Goal: Task Accomplishment & Management: Use online tool/utility

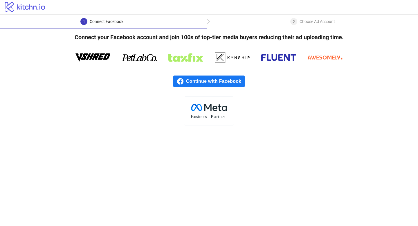
click at [219, 81] on span "Continue with Facebook" at bounding box center [215, 82] width 59 height 12
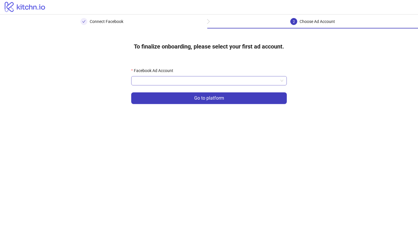
click at [178, 83] on input "Facebook Ad Account" at bounding box center [206, 80] width 143 height 9
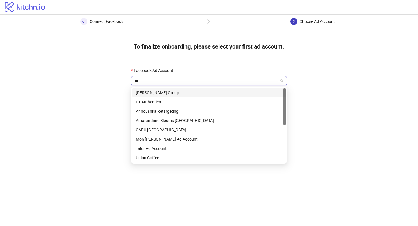
type input "***"
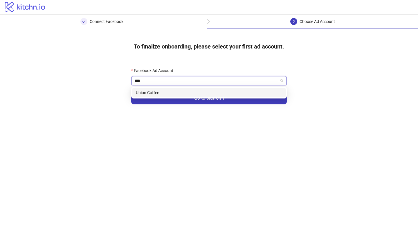
click at [153, 93] on div "Union Coffee" at bounding box center [209, 92] width 146 height 6
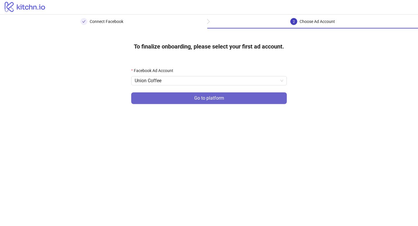
click at [194, 98] on button "Go to platform" at bounding box center [209, 98] width 156 height 12
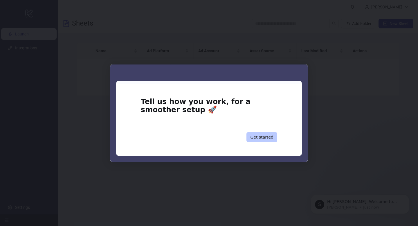
click at [261, 135] on button "Get started" at bounding box center [262, 137] width 31 height 10
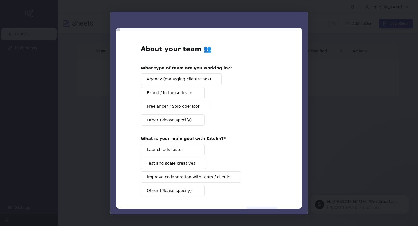
click at [168, 79] on span "Agency (managing clients’ ads)" at bounding box center [179, 79] width 64 height 6
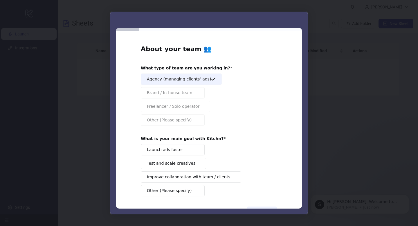
click at [163, 149] on span "Launch ads faster" at bounding box center [165, 150] width 36 height 6
click at [162, 163] on span "Test and scale creatives" at bounding box center [171, 163] width 49 height 6
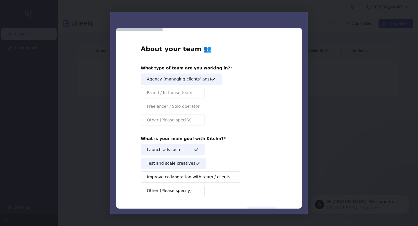
scroll to position [22, 0]
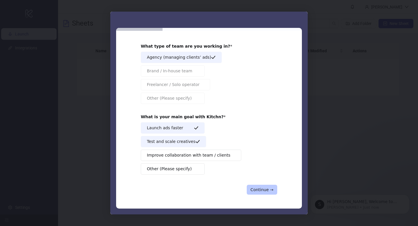
click at [254, 187] on button "Continue →" at bounding box center [262, 190] width 30 height 10
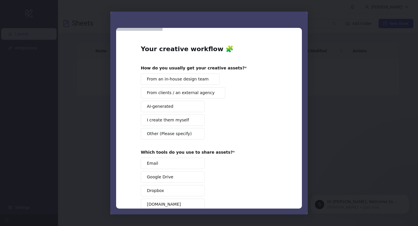
click at [192, 80] on span "From an in-house design team" at bounding box center [178, 79] width 62 height 6
click at [176, 96] on button "From clients / an external agency" at bounding box center [183, 92] width 85 height 11
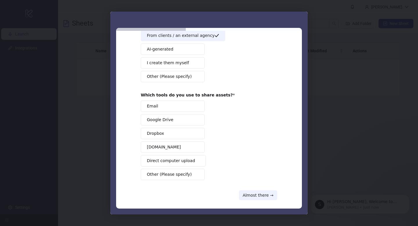
scroll to position [59, 0]
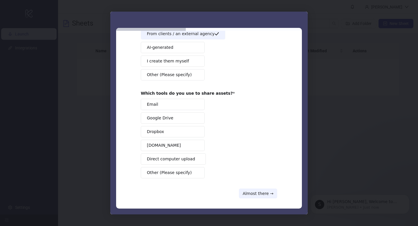
click at [165, 120] on span "Google Drive" at bounding box center [160, 118] width 26 height 6
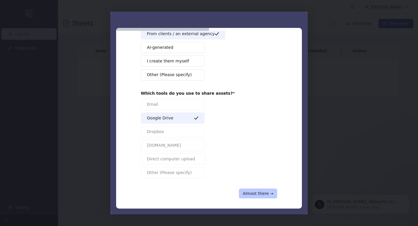
click at [255, 194] on button "Almost there →" at bounding box center [258, 193] width 38 height 10
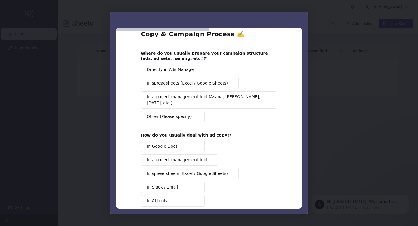
scroll to position [15, 0]
click at [167, 84] on span "In spreadsheets (Excel / Google Sheets)" at bounding box center [187, 83] width 81 height 6
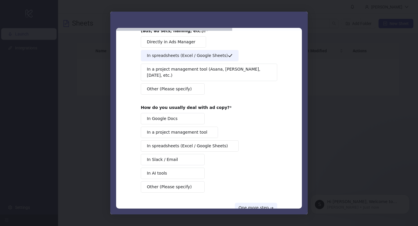
scroll to position [54, 0]
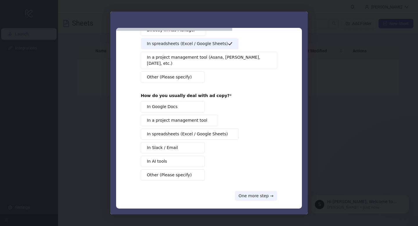
click at [176, 102] on button "In Google Docs" at bounding box center [173, 106] width 64 height 11
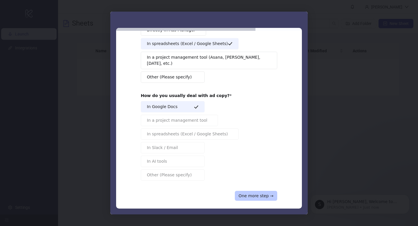
click at [243, 191] on button "One more step →" at bounding box center [256, 196] width 42 height 10
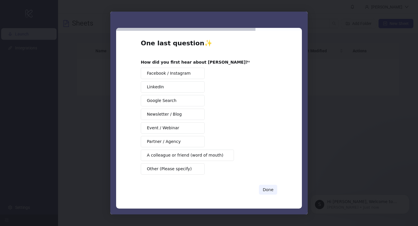
click at [176, 155] on span "A colleague or friend (word of mouth)" at bounding box center [185, 155] width 76 height 6
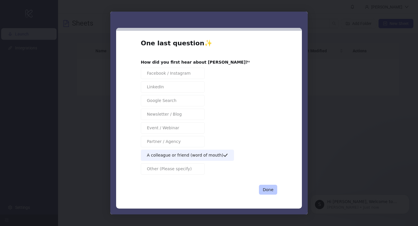
click at [264, 192] on button "Done" at bounding box center [268, 190] width 18 height 10
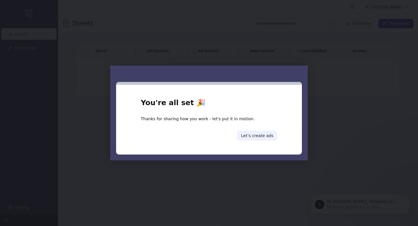
scroll to position [0, 0]
click at [255, 137] on button "Let’s create ads" at bounding box center [257, 136] width 40 height 10
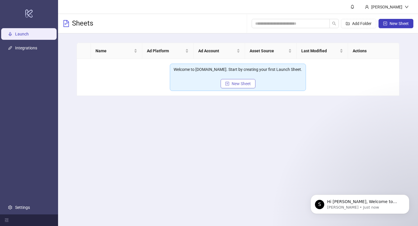
click at [236, 85] on span "New Sheet" at bounding box center [241, 83] width 19 height 5
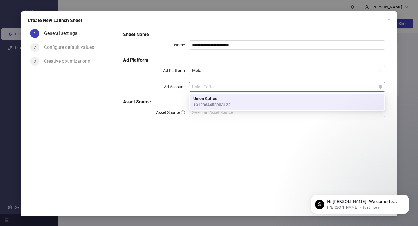
click at [230, 82] on span "Union Coffee" at bounding box center [287, 86] width 190 height 9
click at [143, 128] on form "**********" at bounding box center [254, 77] width 272 height 102
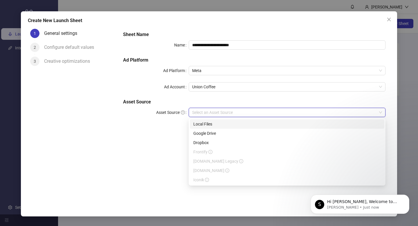
click at [202, 114] on input "Asset Source" at bounding box center [284, 112] width 185 height 9
click at [151, 126] on form "**********" at bounding box center [254, 77] width 272 height 102
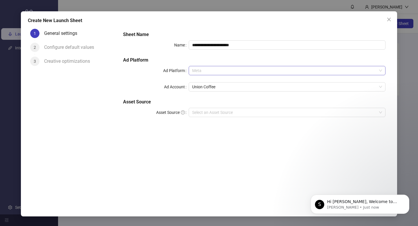
click at [196, 70] on span "Meta" at bounding box center [287, 70] width 190 height 9
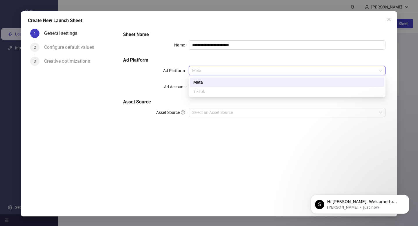
click at [196, 70] on span "Meta" at bounding box center [287, 70] width 190 height 9
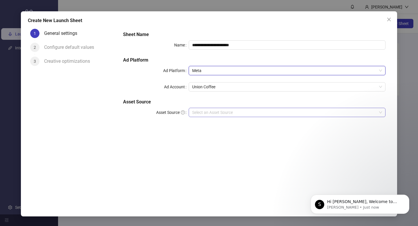
click at [199, 114] on input "Asset Source" at bounding box center [284, 112] width 185 height 9
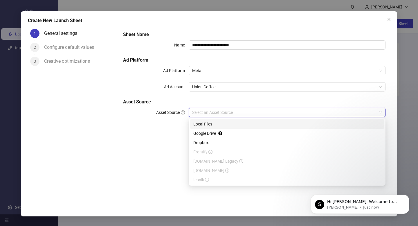
click at [210, 125] on div "Local Files" at bounding box center [287, 124] width 188 height 6
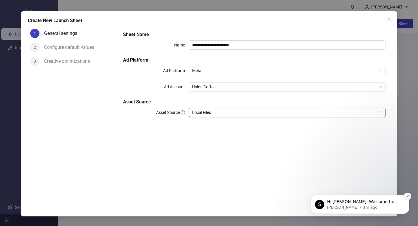
click at [410, 195] on button "Dismiss notification" at bounding box center [408, 197] width 8 height 8
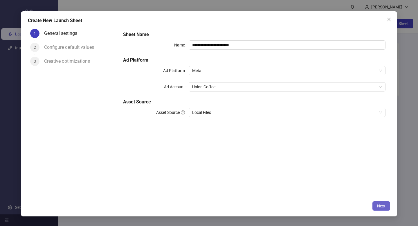
click at [382, 205] on span "Next" at bounding box center [381, 206] width 8 height 5
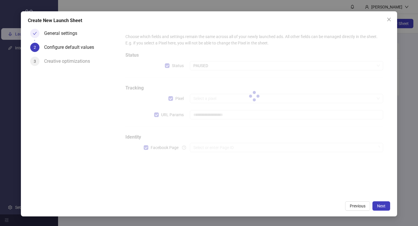
type input "**********"
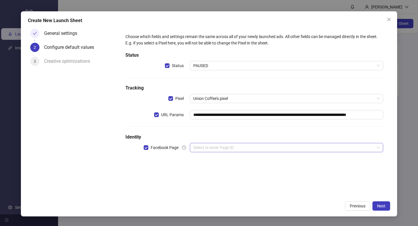
click at [202, 148] on input "search" at bounding box center [283, 147] width 181 height 9
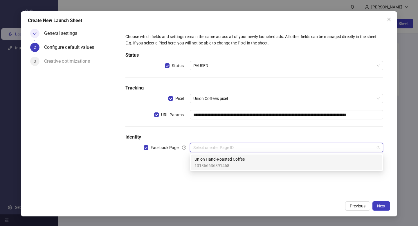
click at [206, 163] on span "131866636891468" at bounding box center [220, 165] width 50 height 6
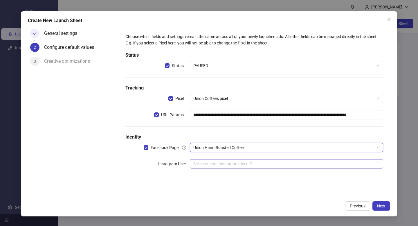
click at [213, 163] on input "search" at bounding box center [283, 163] width 181 height 9
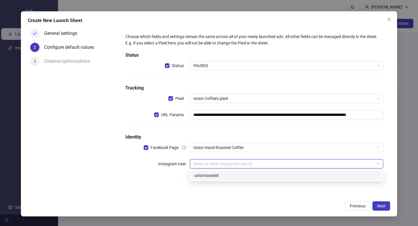
click at [243, 173] on div "unionroasted" at bounding box center [287, 175] width 184 height 6
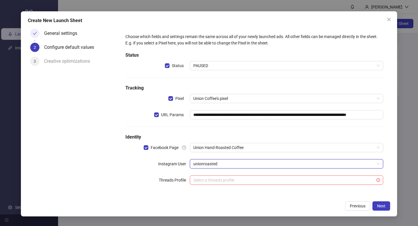
scroll to position [1, 0]
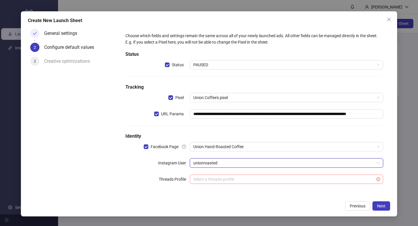
click at [225, 181] on input "search" at bounding box center [283, 179] width 181 height 9
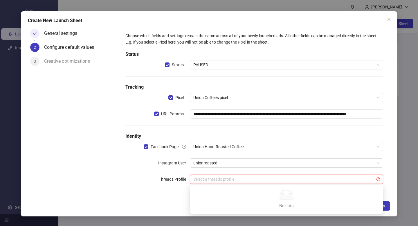
click at [282, 197] on icon at bounding box center [286, 196] width 11 height 6
click at [168, 182] on label "Threads Profile" at bounding box center [174, 179] width 31 height 9
click at [380, 207] on span "Next" at bounding box center [381, 206] width 8 height 5
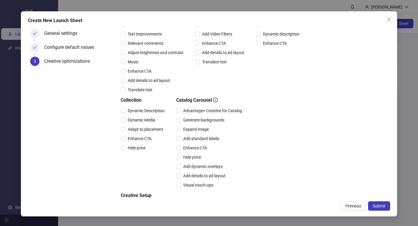
scroll to position [125, 0]
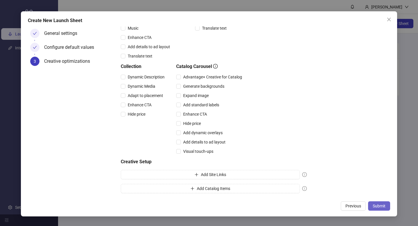
click at [379, 205] on span "Submit" at bounding box center [379, 206] width 13 height 5
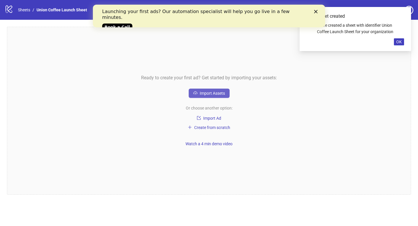
click at [212, 93] on span "Import Assets" at bounding box center [212, 93] width 25 height 5
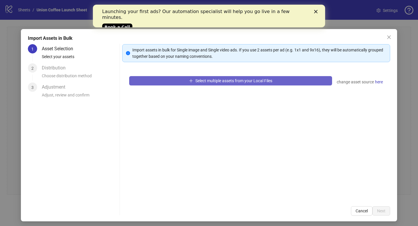
click at [234, 82] on span "Select multiple assets from your Local Files" at bounding box center [233, 80] width 77 height 5
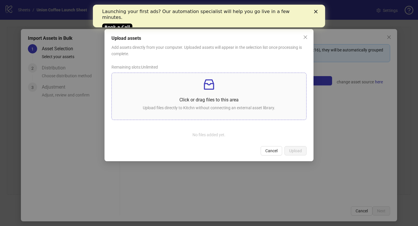
click at [206, 91] on icon "inbox" at bounding box center [209, 85] width 14 height 14
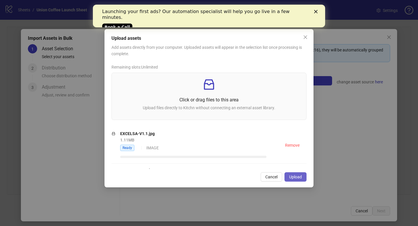
click at [298, 179] on span "Upload" at bounding box center [295, 177] width 13 height 5
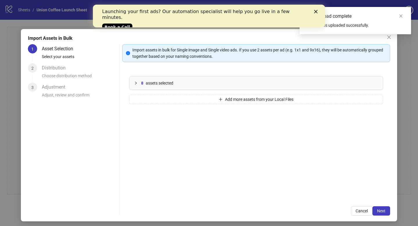
scroll to position [238, 0]
click at [380, 215] on button "Next" at bounding box center [382, 210] width 18 height 9
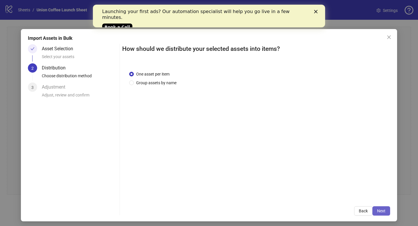
click at [380, 210] on span "Next" at bounding box center [381, 211] width 8 height 5
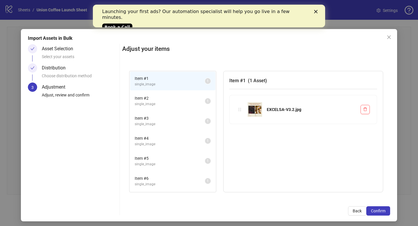
scroll to position [2, 0]
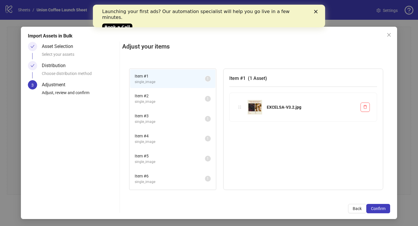
click at [152, 99] on span "single_image" at bounding box center [170, 102] width 70 height 6
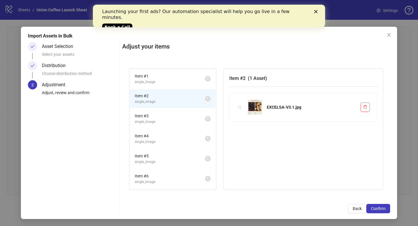
click at [155, 119] on span "single_image" at bounding box center [170, 122] width 70 height 6
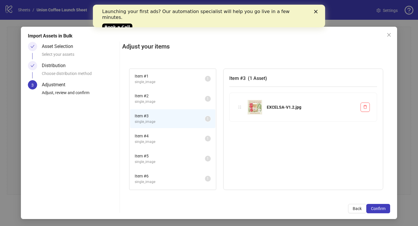
click at [153, 139] on span "single_image" at bounding box center [170, 142] width 70 height 6
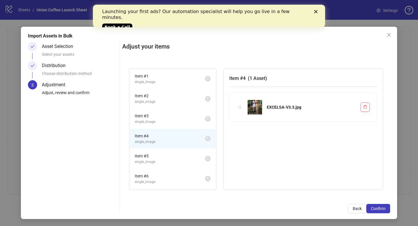
click at [155, 162] on span "single_image" at bounding box center [170, 162] width 70 height 6
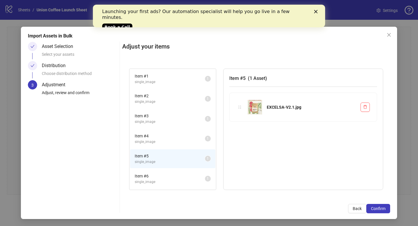
click at [153, 182] on span "single_image" at bounding box center [170, 182] width 70 height 6
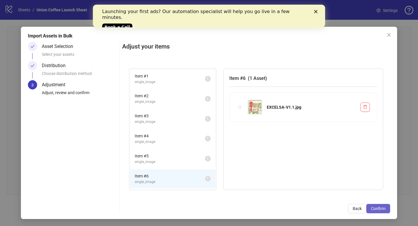
click at [375, 209] on span "Confirm" at bounding box center [378, 208] width 15 height 5
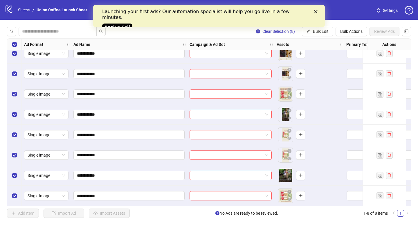
scroll to position [0, 0]
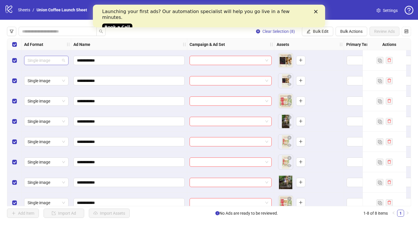
click at [41, 61] on span "Single image" at bounding box center [46, 60] width 37 height 9
click at [41, 91] on div "Carousel" at bounding box center [46, 90] width 35 height 6
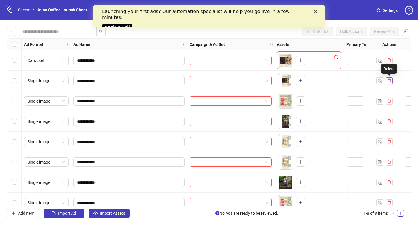
click at [390, 82] on icon "delete" at bounding box center [389, 80] width 4 height 4
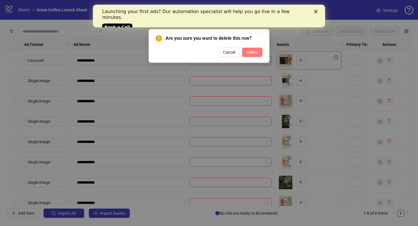
click at [256, 55] on button "Delete" at bounding box center [252, 52] width 20 height 9
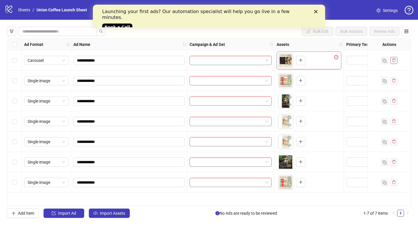
click at [394, 61] on icon "delete" at bounding box center [394, 60] width 4 height 4
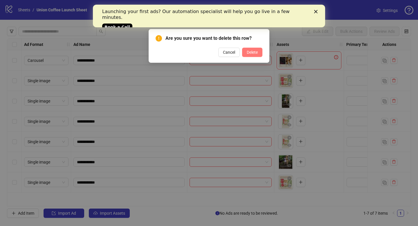
click at [251, 53] on span "Delete" at bounding box center [252, 52] width 11 height 5
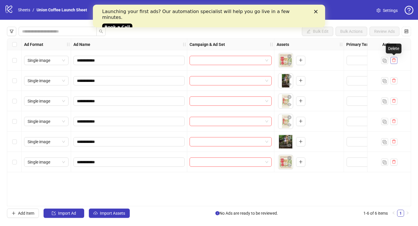
click at [394, 62] on icon "delete" at bounding box center [393, 60] width 3 height 4
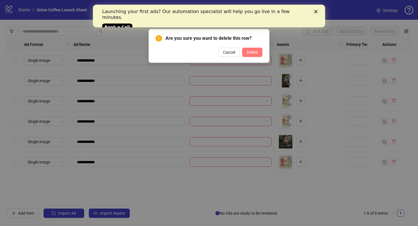
click at [252, 50] on span "Delete" at bounding box center [252, 52] width 11 height 5
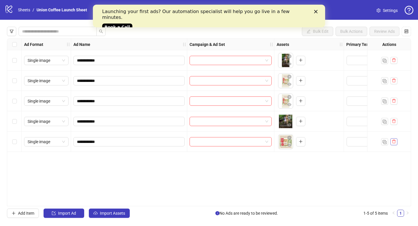
click at [394, 141] on icon "delete" at bounding box center [394, 141] width 4 height 4
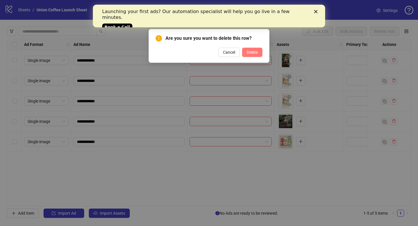
click at [252, 53] on span "Delete" at bounding box center [252, 52] width 11 height 5
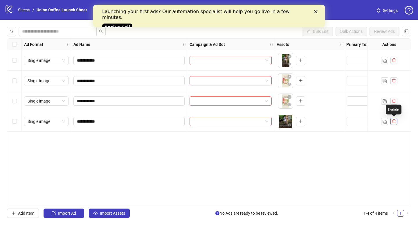
click at [394, 123] on icon "delete" at bounding box center [393, 121] width 3 height 4
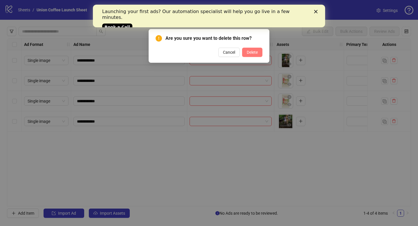
click at [249, 51] on span "Delete" at bounding box center [252, 52] width 11 height 5
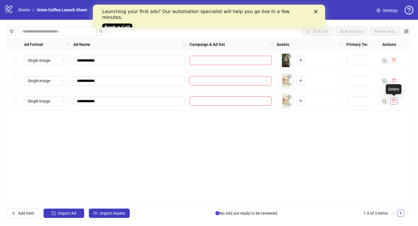
click at [396, 101] on button "button" at bounding box center [394, 101] width 7 height 7
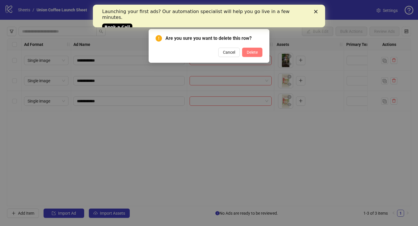
click at [253, 54] on span "Delete" at bounding box center [252, 52] width 11 height 5
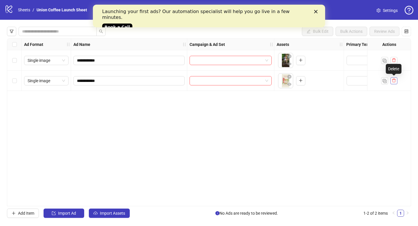
click at [394, 82] on icon "delete" at bounding box center [393, 81] width 3 height 4
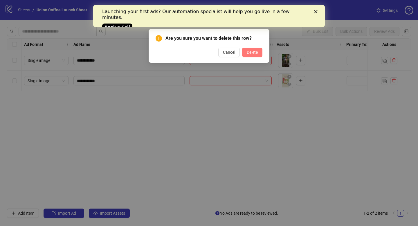
click at [254, 54] on span "Delete" at bounding box center [252, 52] width 11 height 5
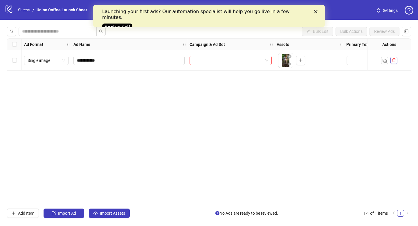
click at [395, 59] on icon "delete" at bounding box center [394, 60] width 4 height 4
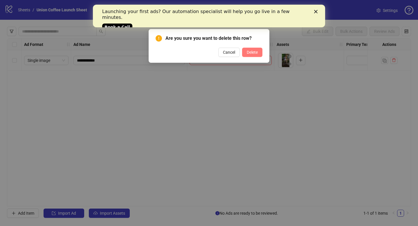
click at [255, 49] on button "Delete" at bounding box center [252, 52] width 20 height 9
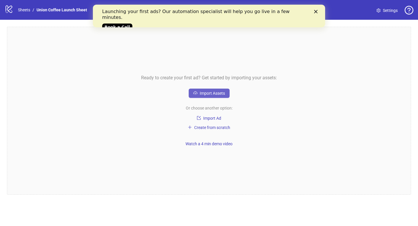
click at [203, 93] on span "Import Assets" at bounding box center [212, 93] width 25 height 5
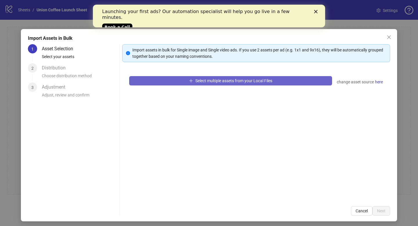
click at [238, 82] on span "Select multiple assets from your Local Files" at bounding box center [233, 80] width 77 height 5
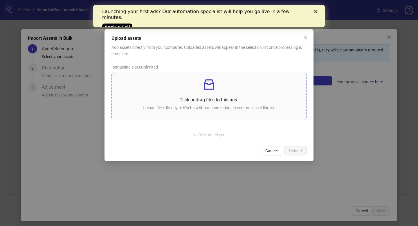
click at [207, 91] on icon "inbox" at bounding box center [209, 85] width 14 height 14
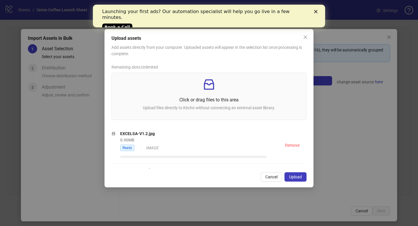
scroll to position [31, 0]
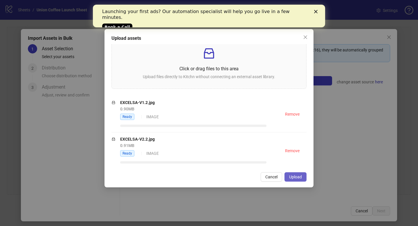
click at [294, 179] on span "Upload" at bounding box center [295, 177] width 13 height 5
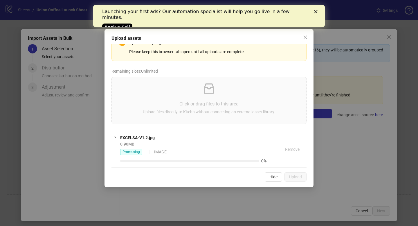
scroll to position [66, 0]
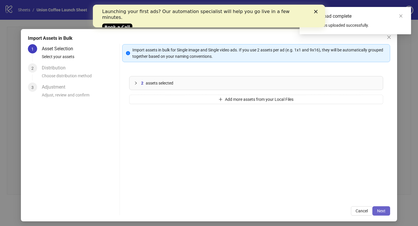
click at [383, 211] on span "Next" at bounding box center [381, 211] width 8 height 5
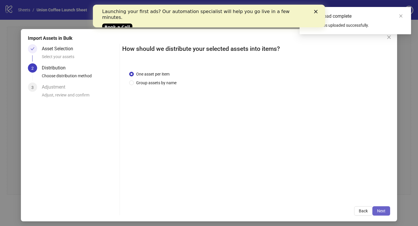
click at [380, 211] on span "Next" at bounding box center [381, 211] width 8 height 5
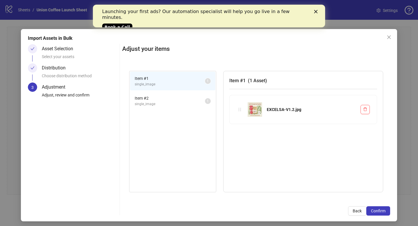
click at [153, 95] on span "Item # 2" at bounding box center [170, 98] width 70 height 6
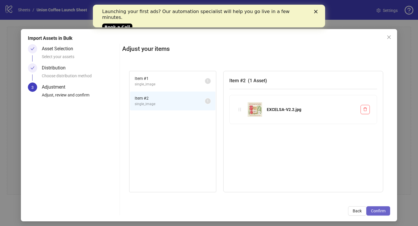
click at [373, 212] on span "Confirm" at bounding box center [378, 211] width 15 height 5
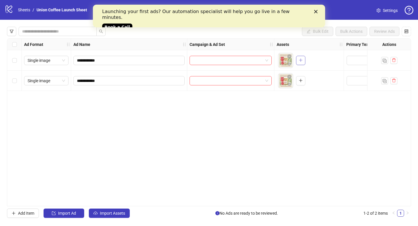
click at [302, 62] on span "button" at bounding box center [301, 60] width 4 height 5
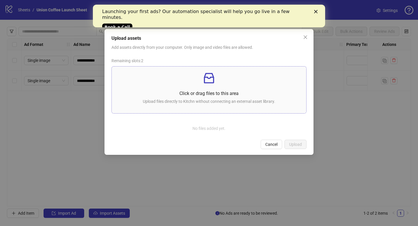
click at [208, 91] on p "Click or drag files to this area" at bounding box center [208, 93] width 185 height 7
click at [306, 35] on icon "close" at bounding box center [305, 37] width 5 height 5
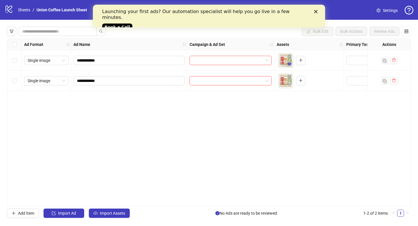
click at [287, 61] on button "button" at bounding box center [289, 64] width 7 height 7
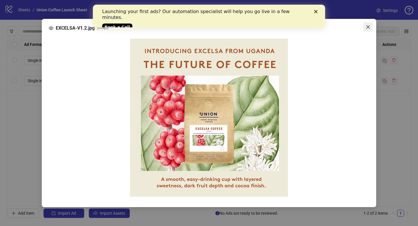
click at [367, 28] on icon "close" at bounding box center [368, 27] width 5 height 5
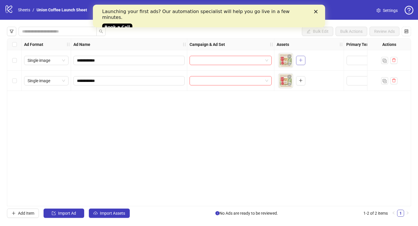
click at [298, 60] on button "button" at bounding box center [300, 60] width 9 height 9
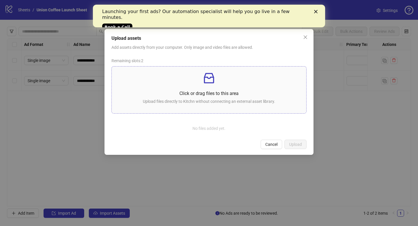
click at [171, 89] on div "Click or drag files to this area Upload files directly to Kitchn without connec…" at bounding box center [208, 89] width 185 height 37
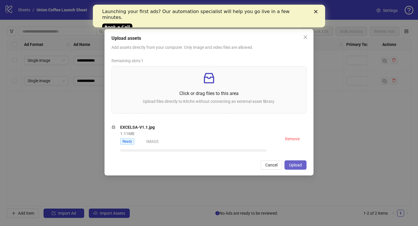
click at [297, 167] on span "Upload" at bounding box center [295, 165] width 13 height 5
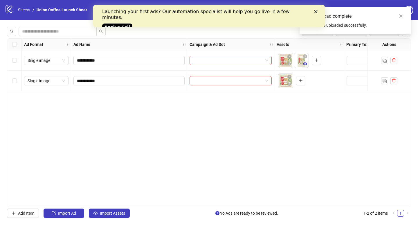
click at [306, 64] on icon "eye" at bounding box center [305, 64] width 4 height 4
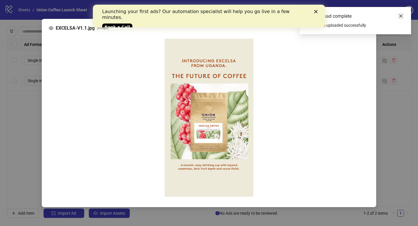
click at [401, 17] on icon "close" at bounding box center [401, 16] width 4 height 4
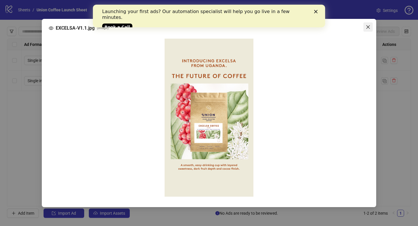
click at [368, 27] on icon "close" at bounding box center [368, 26] width 3 height 3
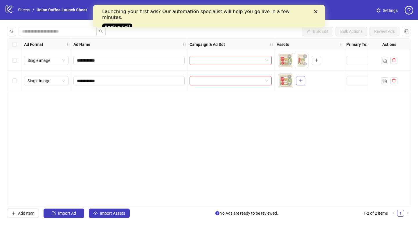
click at [301, 81] on icon "plus" at bounding box center [301, 80] width 4 height 4
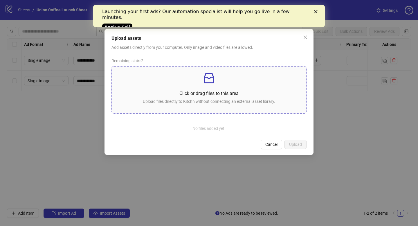
click at [208, 82] on icon "inbox" at bounding box center [209, 78] width 14 height 14
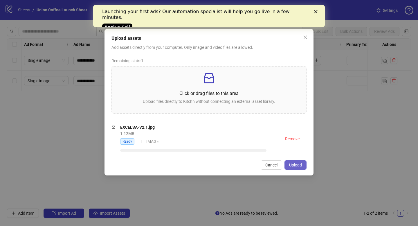
click at [299, 164] on span "Upload" at bounding box center [295, 165] width 13 height 5
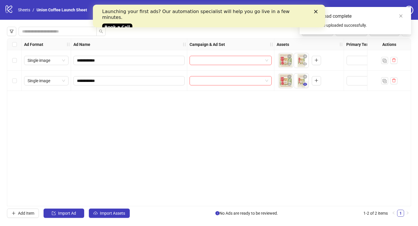
click at [305, 84] on icon "eye" at bounding box center [305, 84] width 4 height 4
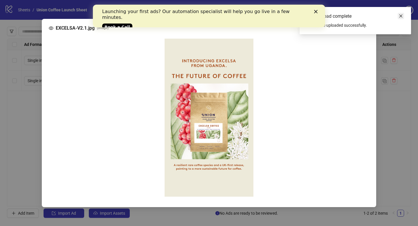
click at [402, 16] on icon "close" at bounding box center [401, 16] width 4 height 4
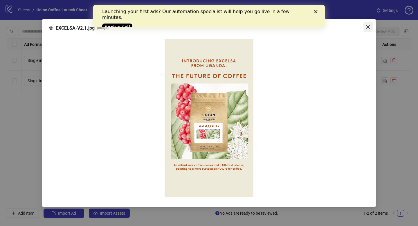
click at [370, 27] on icon "close" at bounding box center [368, 27] width 5 height 5
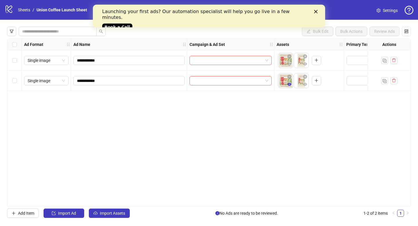
click at [290, 84] on icon "eye" at bounding box center [290, 84] width 4 height 3
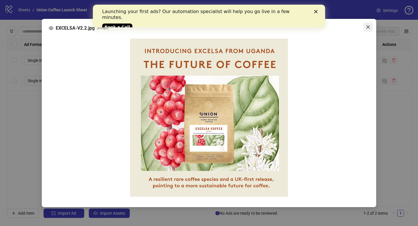
click at [368, 27] on icon "close" at bounding box center [368, 27] width 5 height 5
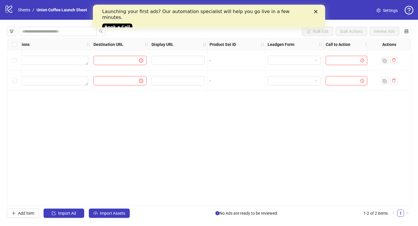
scroll to position [0, 488]
click at [335, 58] on input "search" at bounding box center [341, 60] width 29 height 9
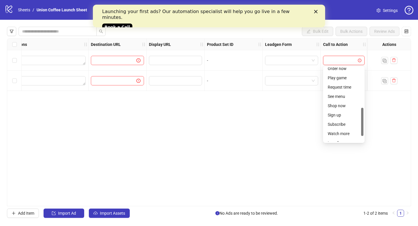
scroll to position [105, 0]
click at [335, 107] on div "Shop now" at bounding box center [344, 106] width 32 height 6
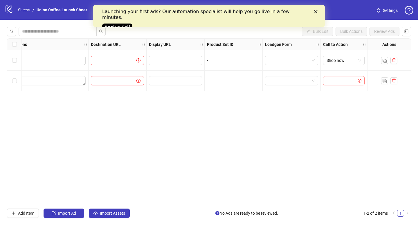
click at [341, 82] on input "search" at bounding box center [341, 80] width 29 height 9
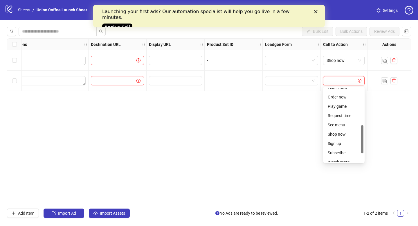
scroll to position [98, 0]
click at [333, 134] on div "Shop now" at bounding box center [344, 134] width 32 height 6
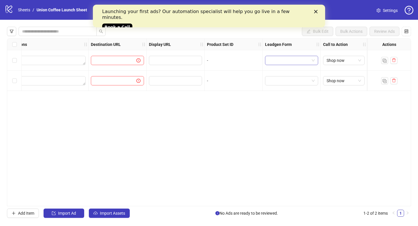
click at [315, 60] on span at bounding box center [292, 60] width 46 height 9
click at [271, 134] on div "Ad Format Ad Name Campaign & Ad Set Assets Primary Texts Headlines Descriptions…" at bounding box center [209, 122] width 404 height 168
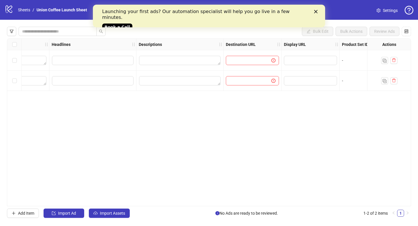
scroll to position [0, 351]
click at [242, 60] on input "text" at bounding box center [248, 60] width 34 height 6
paste input "**********"
type input "**********"
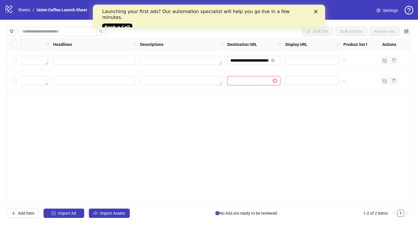
click at [239, 82] on input "text" at bounding box center [248, 81] width 34 height 6
paste input "**********"
type input "**********"
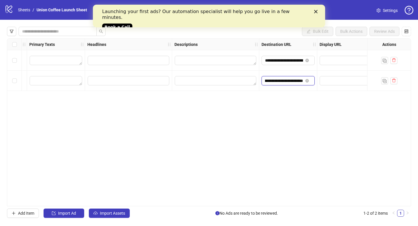
scroll to position [0, 258]
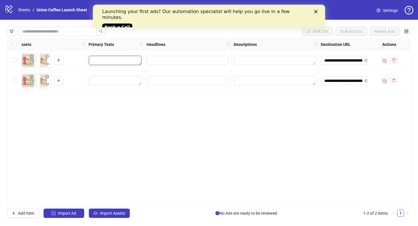
click at [125, 61] on textarea "Edit values" at bounding box center [115, 60] width 53 height 9
click at [112, 62] on textarea "Edit values" at bounding box center [115, 60] width 53 height 9
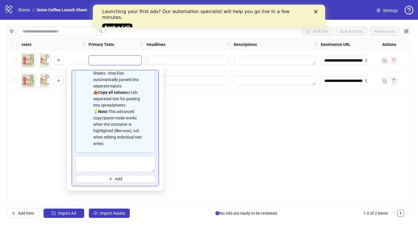
scroll to position [39, 0]
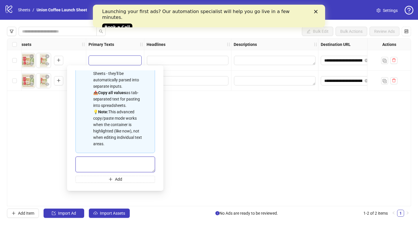
click at [101, 160] on textarea "Multi-text input container - paste or copy values" at bounding box center [116, 165] width 80 height 16
paste textarea "**********"
type textarea "**********"
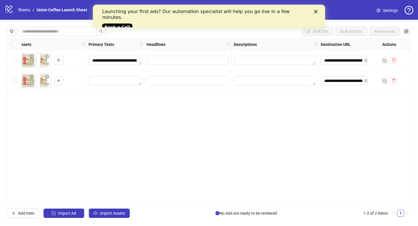
click at [197, 169] on div "**********" at bounding box center [209, 122] width 404 height 168
click at [105, 82] on textarea "Edit values" at bounding box center [115, 80] width 53 height 9
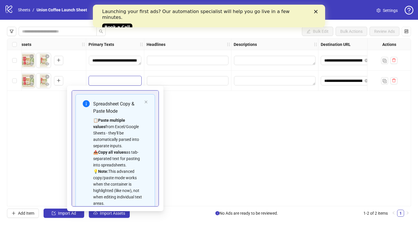
scroll to position [39, 0]
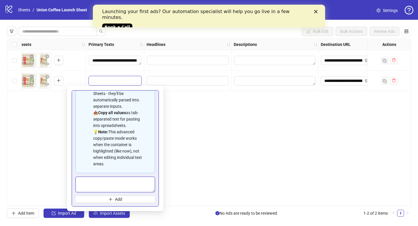
click at [98, 183] on textarea "Multi-text input container - paste or copy values" at bounding box center [116, 185] width 80 height 16
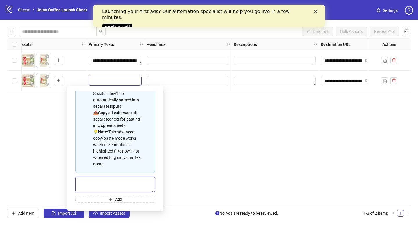
paste textarea "**********"
type textarea "**********"
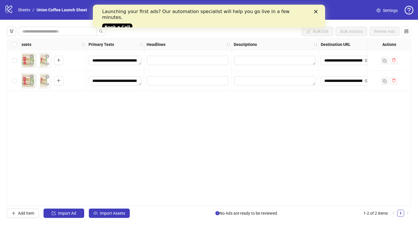
click at [207, 155] on div "**********" at bounding box center [209, 122] width 404 height 168
click at [198, 62] on input "Edit values" at bounding box center [188, 60] width 82 height 9
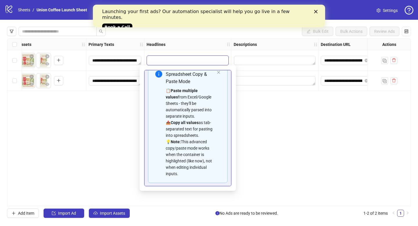
scroll to position [33, 0]
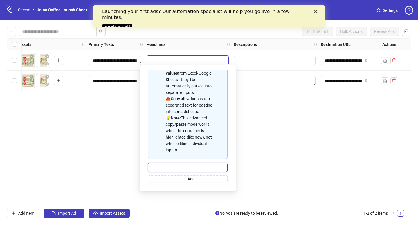
click at [177, 170] on input "Multi-input container - paste or copy values" at bounding box center [188, 167] width 80 height 9
paste input "**********"
type input "**********"
click at [244, 167] on div "**********" at bounding box center [209, 122] width 404 height 168
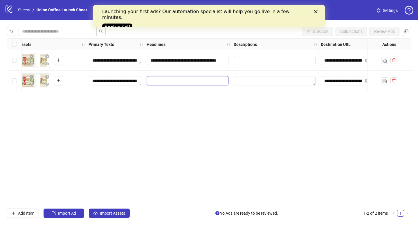
click at [197, 83] on input "Edit values" at bounding box center [188, 80] width 82 height 9
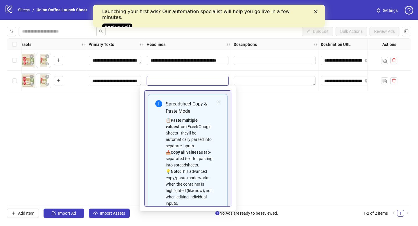
scroll to position [33, 0]
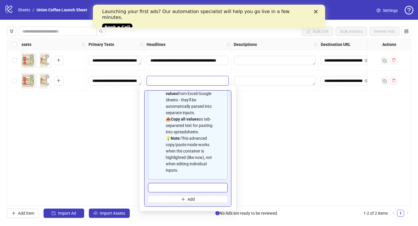
click at [181, 192] on input "Multi-input container - paste or copy values" at bounding box center [188, 187] width 80 height 9
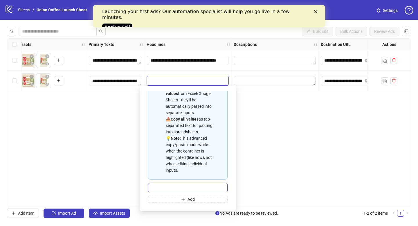
paste input "**********"
type input "**********"
click at [268, 164] on div "**********" at bounding box center [209, 122] width 404 height 168
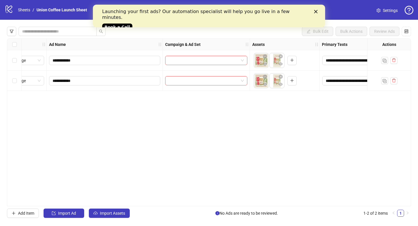
scroll to position [0, 11]
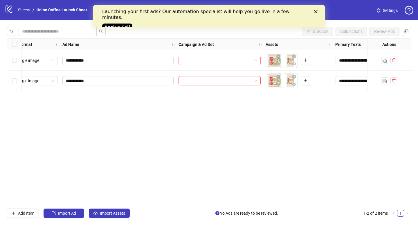
click at [204, 62] on input "search" at bounding box center [217, 60] width 70 height 9
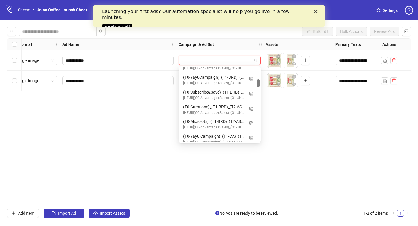
scroll to position [114, 0]
click at [209, 60] on input "search" at bounding box center [217, 60] width 70 height 9
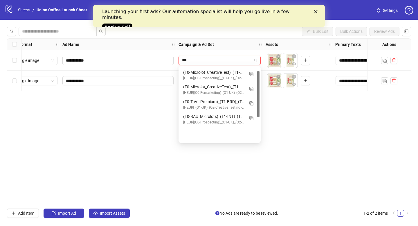
scroll to position [6, 0]
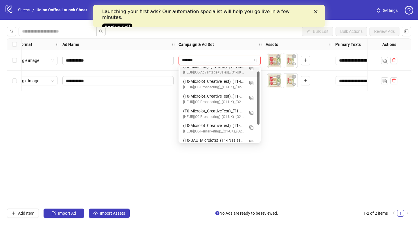
type input "********"
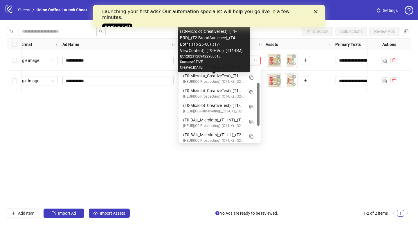
scroll to position [26, 0]
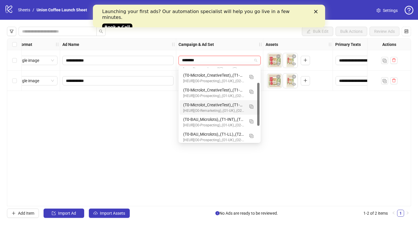
click at [200, 108] on div "[HEUR](O0-Remarketing)_(O1-UK)_(O2-Retargeting)_(O3-Sales)_(O4-Purchase)_(O5-St…" at bounding box center [213, 111] width 61 height 6
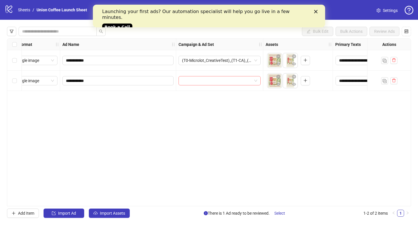
click at [230, 83] on input "search" at bounding box center [217, 80] width 70 height 9
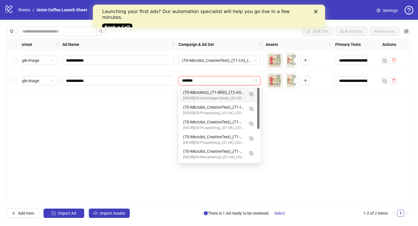
type input "********"
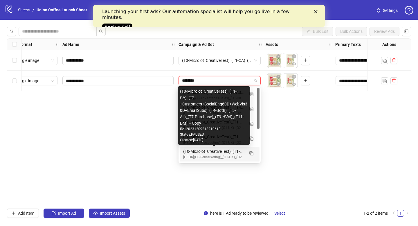
click at [222, 153] on div "(T0-Microlot_CreativeTest)_(T1-CA)_(T2-+Customers+SocialEng60D+WebVis30D+EmailS…" at bounding box center [213, 151] width 61 height 6
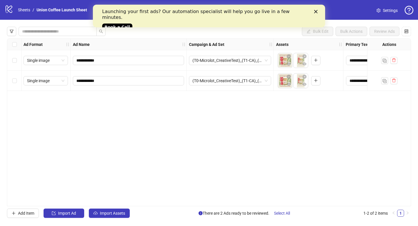
scroll to position [0, 0]
click at [268, 61] on span "(T0-Microlot_CreativeTest)_(T1-CA)_(T2-+Customers+SocialEng60D+WebVis30D+EmailS…" at bounding box center [230, 60] width 75 height 9
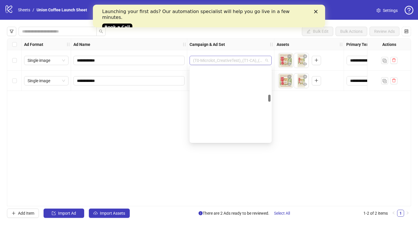
scroll to position [281, 0]
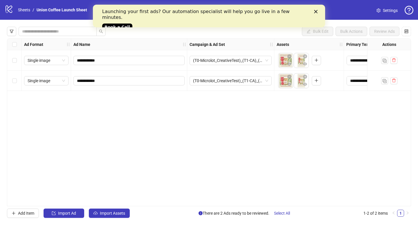
click at [125, 122] on div "**********" at bounding box center [209, 122] width 404 height 168
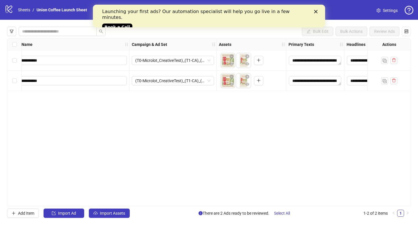
scroll to position [0, 0]
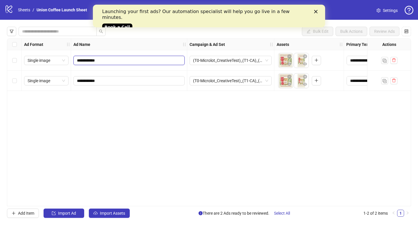
click at [113, 59] on input "**********" at bounding box center [128, 60] width 103 height 6
click at [290, 64] on icon "eye" at bounding box center [290, 63] width 4 height 3
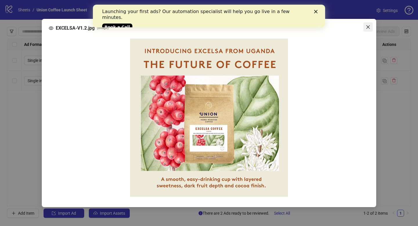
click at [369, 27] on icon "close" at bounding box center [368, 26] width 3 height 3
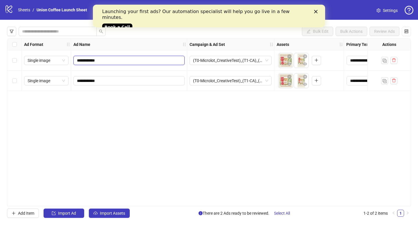
click at [113, 60] on input "**********" at bounding box center [128, 60] width 103 height 6
type input "**********"
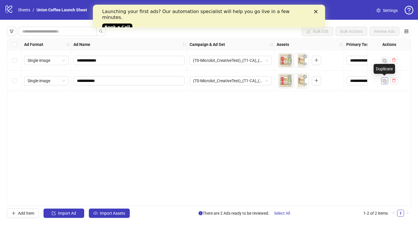
click at [386, 82] on img "button" at bounding box center [385, 81] width 4 height 4
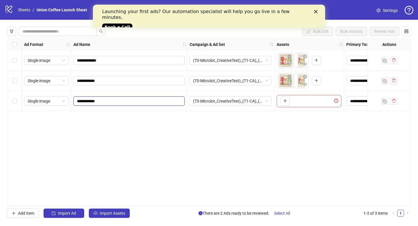
click at [113, 99] on input "**********" at bounding box center [128, 101] width 103 height 6
type input "**********"
click at [49, 98] on span "Single image" at bounding box center [46, 101] width 37 height 9
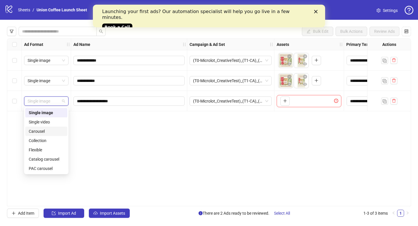
click at [39, 131] on div "Carousel" at bounding box center [46, 131] width 35 height 6
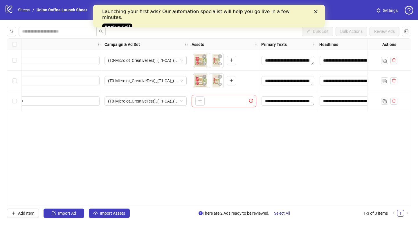
scroll to position [0, 104]
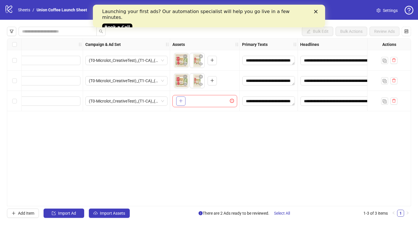
click at [182, 99] on icon "plus" at bounding box center [181, 101] width 4 height 4
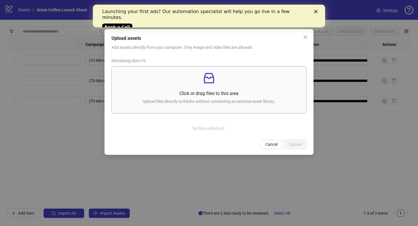
click at [212, 93] on p "Click or drag files to this area" at bounding box center [208, 93] width 185 height 7
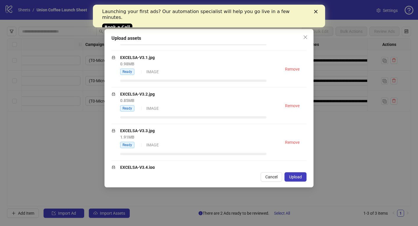
scroll to position [0, 0]
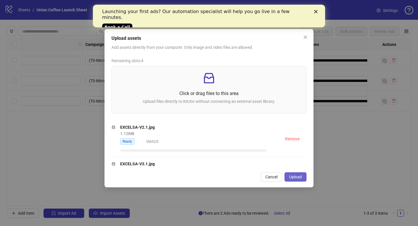
click at [293, 179] on span "Upload" at bounding box center [295, 177] width 13 height 5
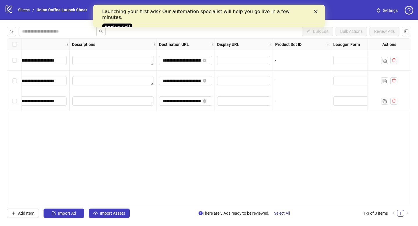
scroll to position [0, 488]
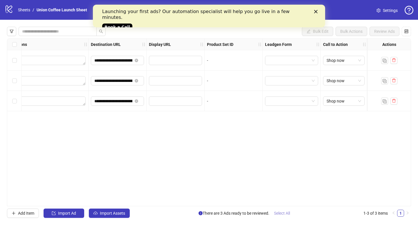
click at [284, 214] on span "Select All" at bounding box center [282, 213] width 16 height 5
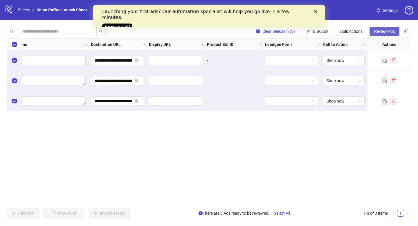
click at [384, 32] on span "Review Ads" at bounding box center [384, 31] width 21 height 5
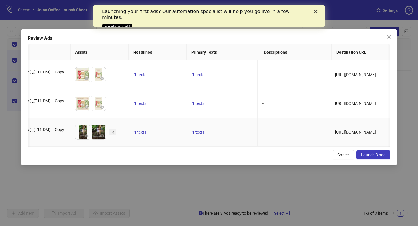
scroll to position [0, 0]
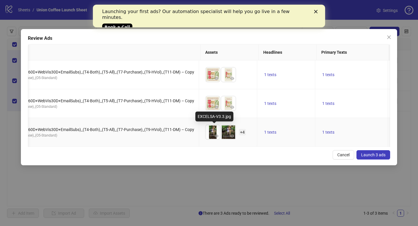
click at [213, 131] on img at bounding box center [213, 132] width 15 height 15
click at [370, 155] on span "Launch 3 ads" at bounding box center [373, 154] width 24 height 5
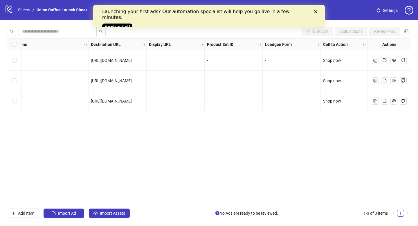
click at [315, 14] on div "Launching your first ads? Our automation specialist will help you go live in a …" at bounding box center [209, 19] width 214 height 24
click at [315, 13] on icon "Close" at bounding box center [315, 11] width 3 height 3
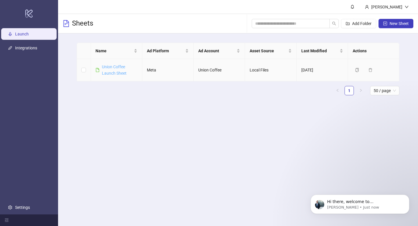
click at [114, 74] on link "Union Coffee Launch Sheet" at bounding box center [114, 69] width 25 height 11
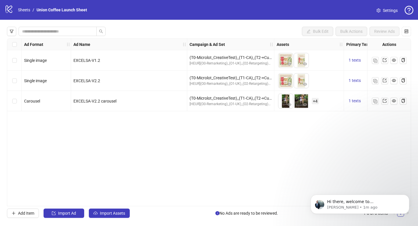
click at [319, 104] on div "To pick up a draggable item, press the space bar. While dragging, use the arrow…" at bounding box center [309, 101] width 65 height 18
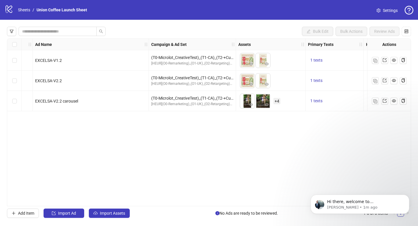
scroll to position [0, 39]
click at [273, 99] on span "+ 4" at bounding box center [276, 101] width 7 height 6
click at [250, 102] on button "button" at bounding box center [250, 104] width 7 height 7
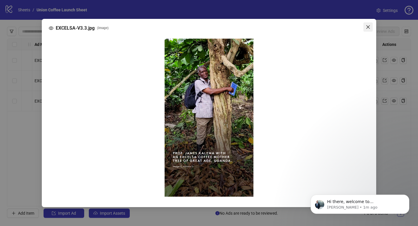
click at [367, 26] on icon "close" at bounding box center [368, 27] width 5 height 5
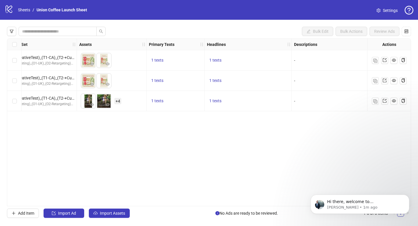
scroll to position [0, 122]
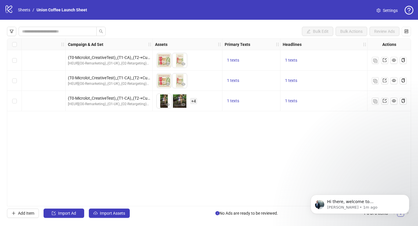
click at [194, 99] on span "+ 4" at bounding box center [193, 101] width 7 height 6
click at [175, 98] on img at bounding box center [180, 101] width 15 height 15
click at [168, 95] on img at bounding box center [164, 101] width 15 height 15
click at [167, 104] on icon "eye" at bounding box center [168, 104] width 4 height 3
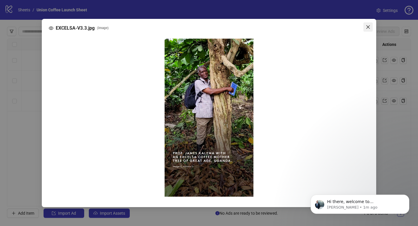
click at [369, 27] on icon "close" at bounding box center [368, 27] width 5 height 5
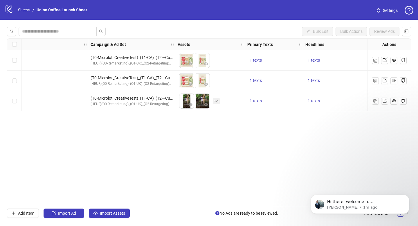
scroll to position [0, 86]
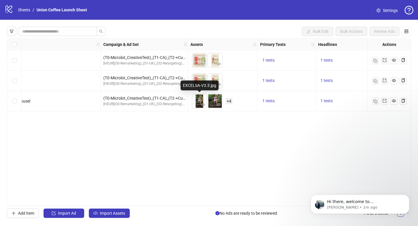
drag, startPoint x: 217, startPoint y: 100, endPoint x: 193, endPoint y: 99, distance: 24.1
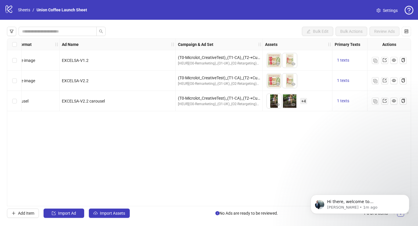
scroll to position [0, 0]
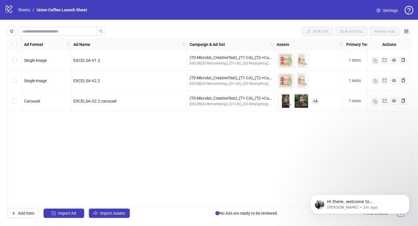
click at [5, 8] on icon "logo/logo-mobile" at bounding box center [9, 9] width 9 height 9
click at [10, 10] on icon at bounding box center [9, 10] width 7 height 8
click at [28, 10] on link "Sheets" at bounding box center [24, 10] width 15 height 6
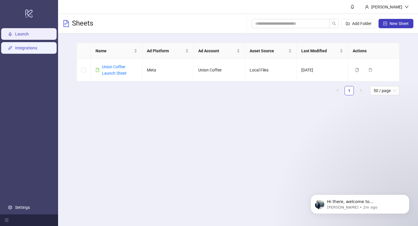
click at [25, 46] on link "Integrations" at bounding box center [26, 48] width 22 height 5
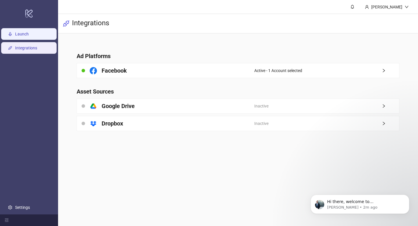
click at [27, 34] on link "Launch" at bounding box center [22, 34] width 14 height 5
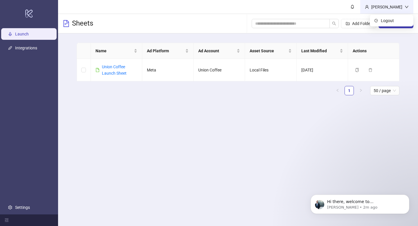
click at [407, 8] on icon "down" at bounding box center [407, 7] width 4 height 4
click at [297, 146] on main "Marjolene Schmitt Sheets Add Folder New Sheet Name Ad Platform Ad Account Asset…" at bounding box center [238, 113] width 360 height 226
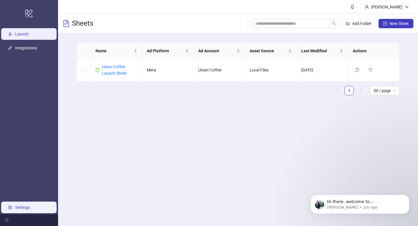
click at [15, 205] on link "Settings" at bounding box center [22, 207] width 15 height 5
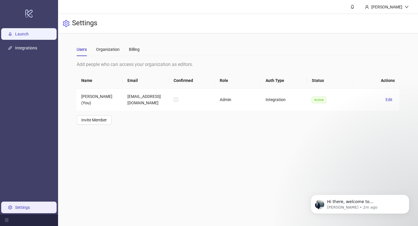
click at [28, 35] on link "Launch" at bounding box center [22, 34] width 14 height 5
